Goal: Task Accomplishment & Management: Use online tool/utility

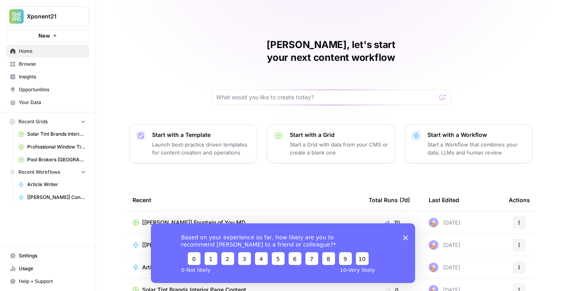
click at [404, 235] on icon "Close survey" at bounding box center [405, 237] width 5 height 5
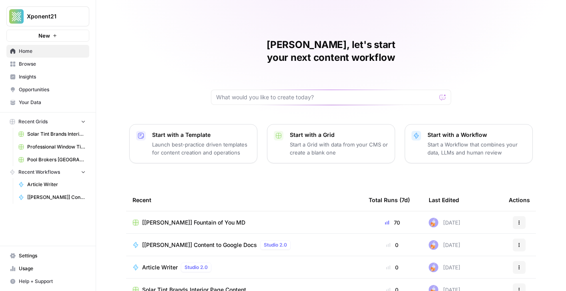
click at [167, 219] on span "[[PERSON_NAME]] Fountain of You MD" at bounding box center [193, 223] width 103 height 8
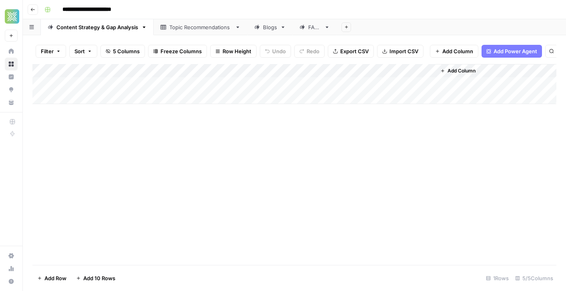
click at [284, 29] on icon at bounding box center [283, 27] width 6 height 6
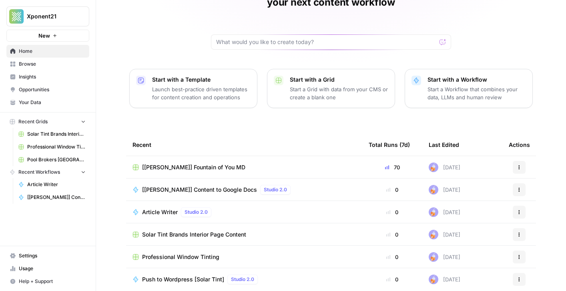
scroll to position [54, 0]
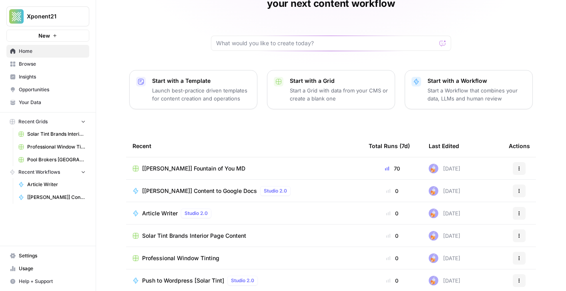
click at [183, 232] on span "Solar Tint Brands Interior Page Content" at bounding box center [194, 236] width 104 height 8
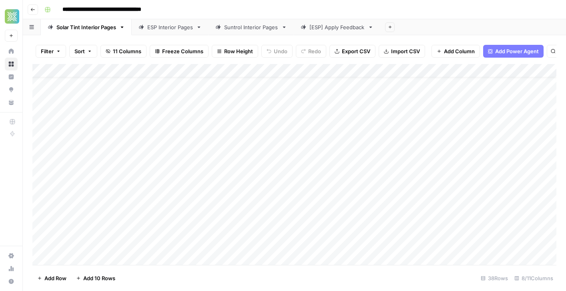
scroll to position [343, 0]
click at [115, 242] on div "Add Column" at bounding box center [294, 164] width 524 height 201
type textarea "**********"
click at [267, 244] on div "Add Column" at bounding box center [294, 164] width 524 height 201
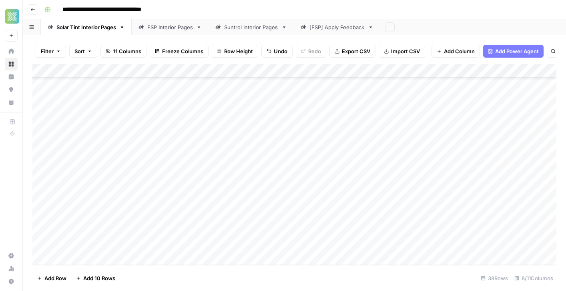
click at [267, 244] on div "Add Column" at bounding box center [294, 164] width 524 height 201
type textarea "**********"
click at [260, 262] on div "Add Column" at bounding box center [294, 164] width 524 height 201
click at [377, 231] on div "Add Column" at bounding box center [294, 164] width 524 height 201
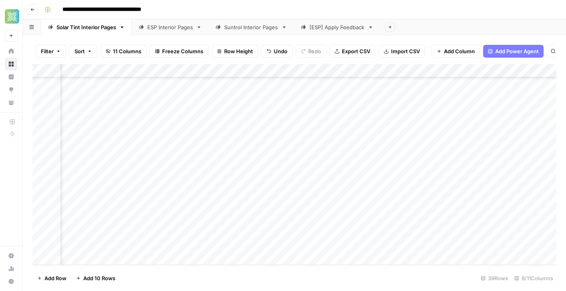
scroll to position [356, 442]
click at [433, 228] on div "Add Column" at bounding box center [294, 164] width 524 height 201
